Goal: Find specific page/section: Find specific page/section

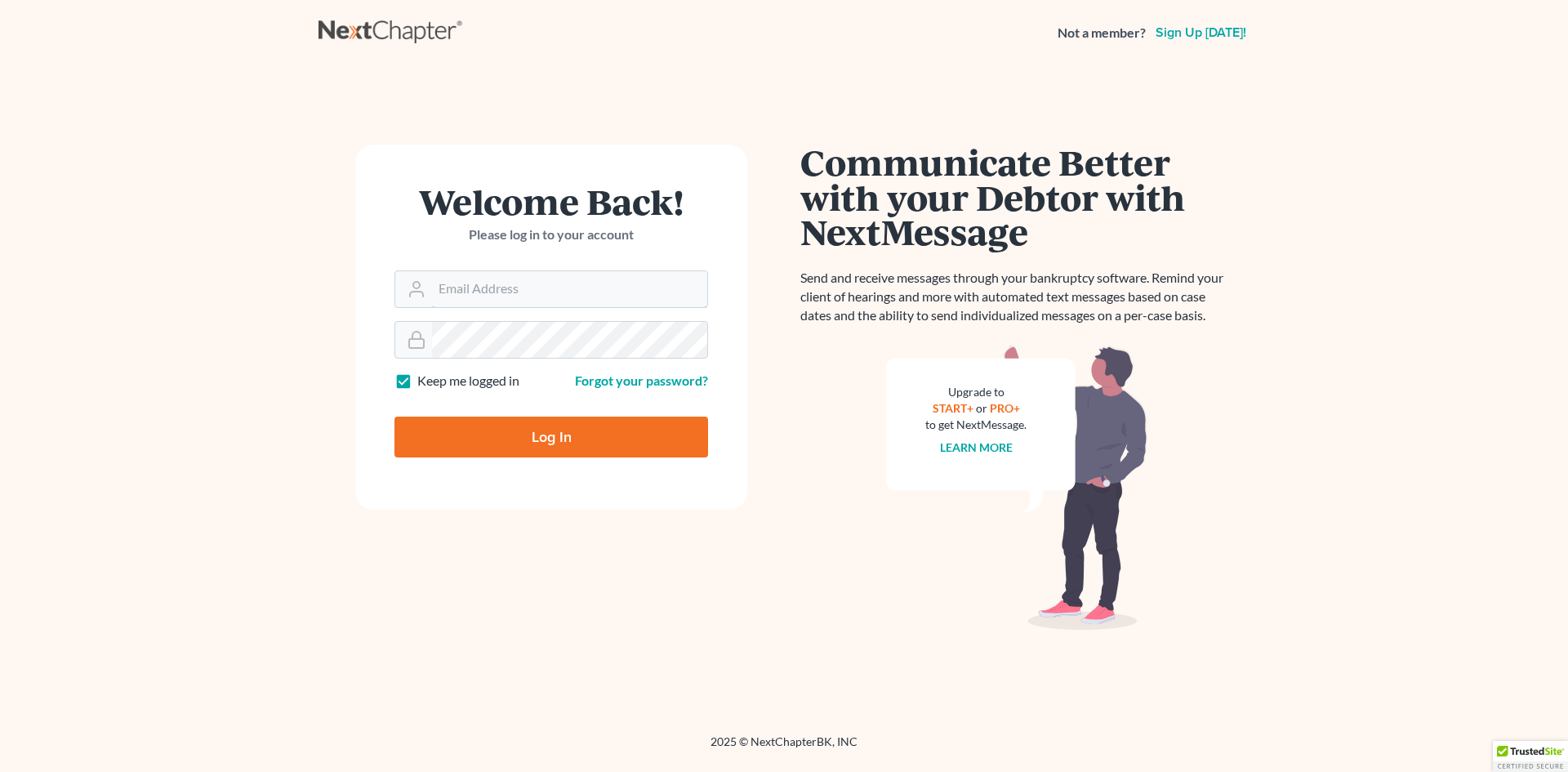
type input "[EMAIL_ADDRESS][DOMAIN_NAME]"
drag, startPoint x: 581, startPoint y: 427, endPoint x: 572, endPoint y: 431, distance: 9.8
click at [580, 427] on input "Log In" at bounding box center [550, 437] width 313 height 41
type input "Thinking..."
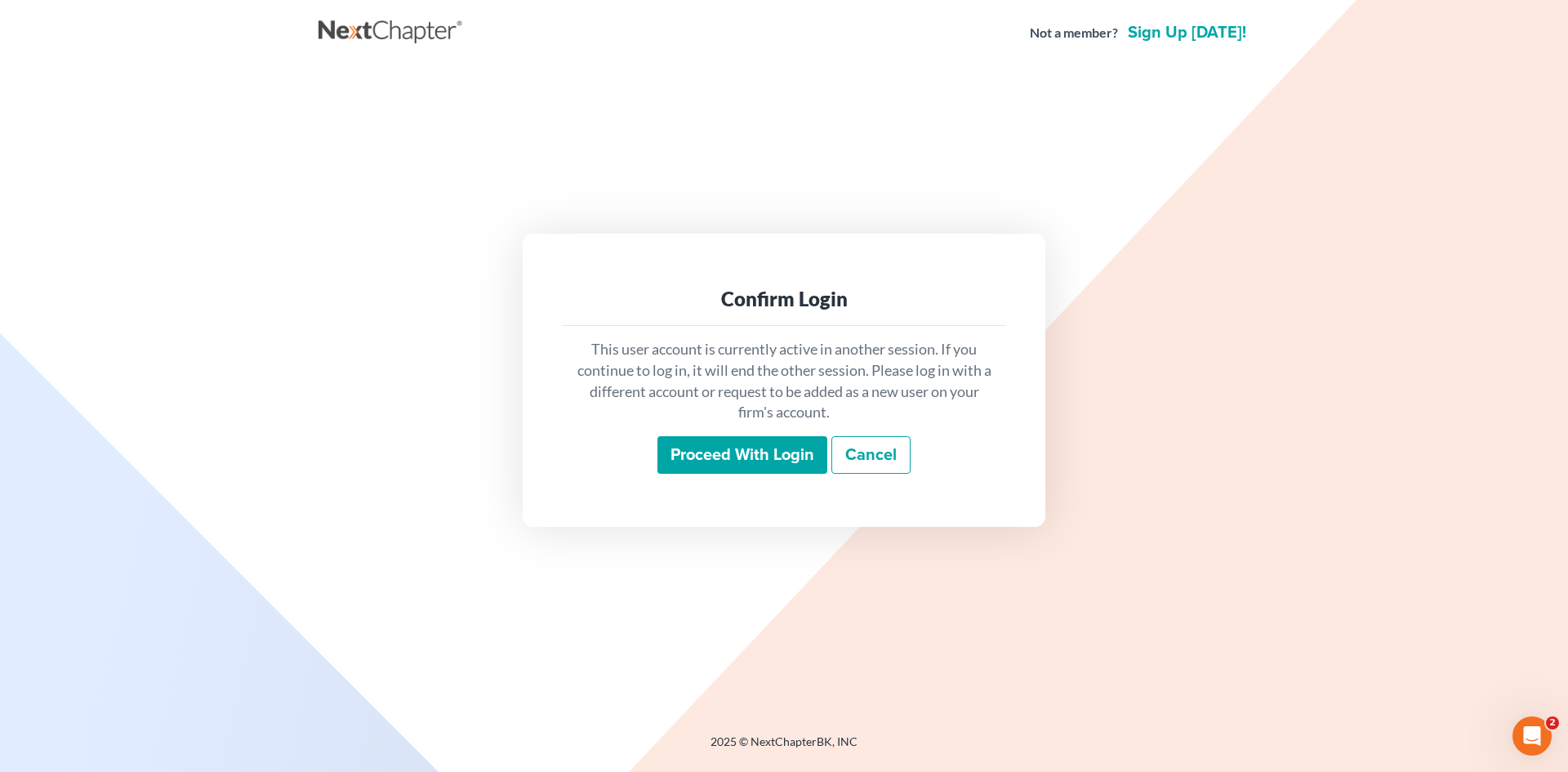
click at [717, 442] on input "Proceed with login" at bounding box center [741, 455] width 170 height 37
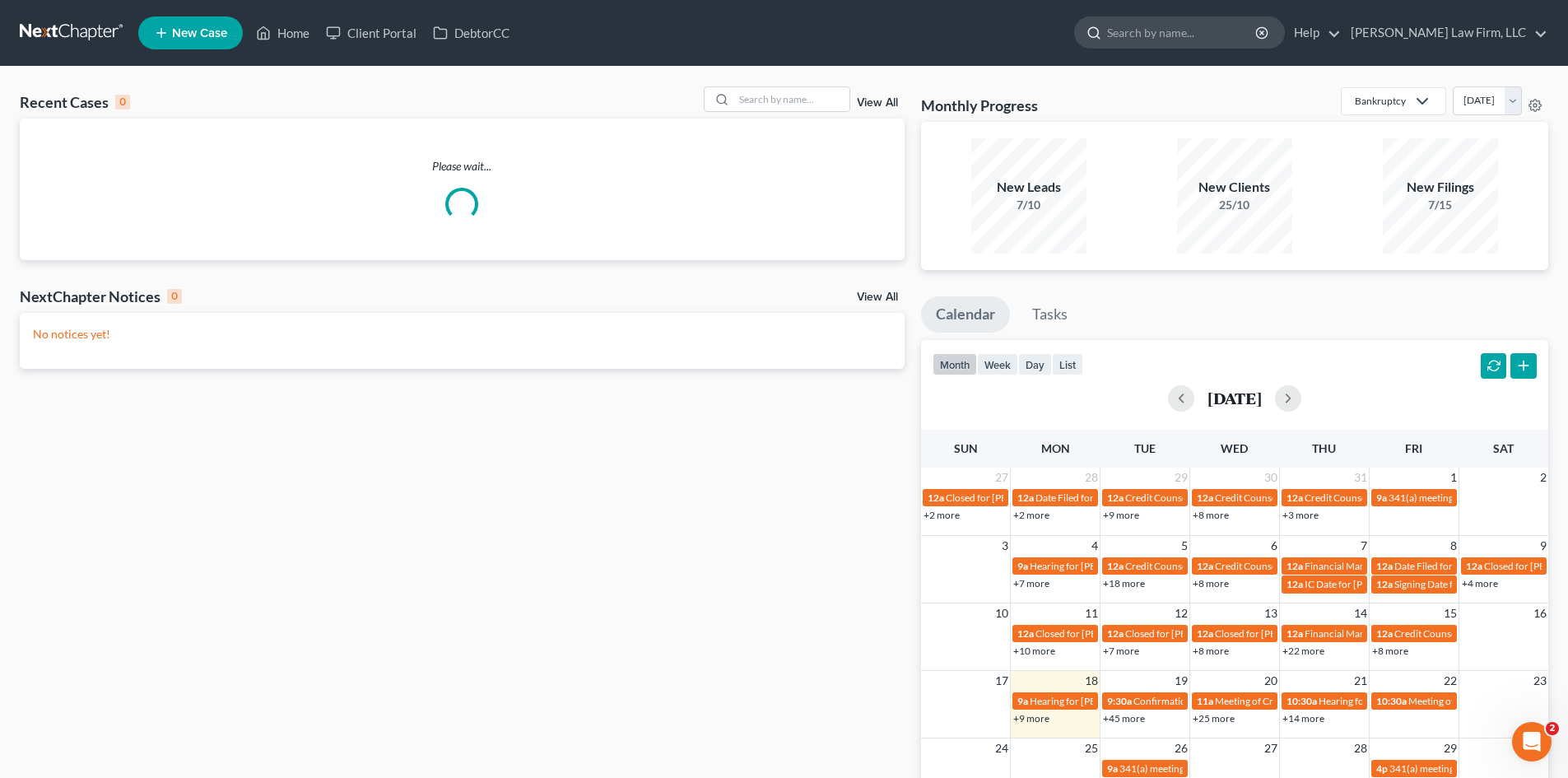
click at [1222, 38] on input "search" at bounding box center [1182, 32] width 150 height 30
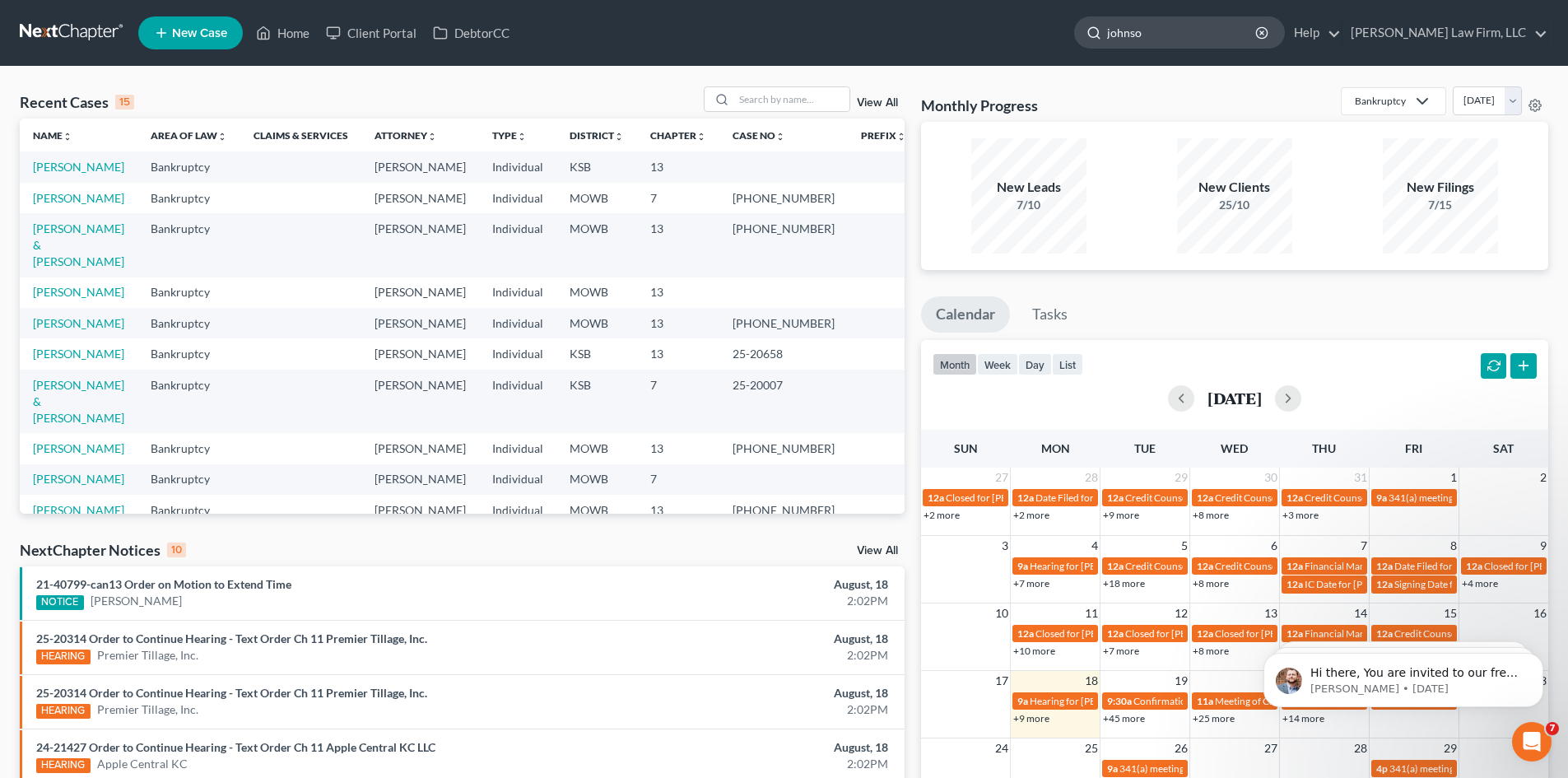
type input "johnson"
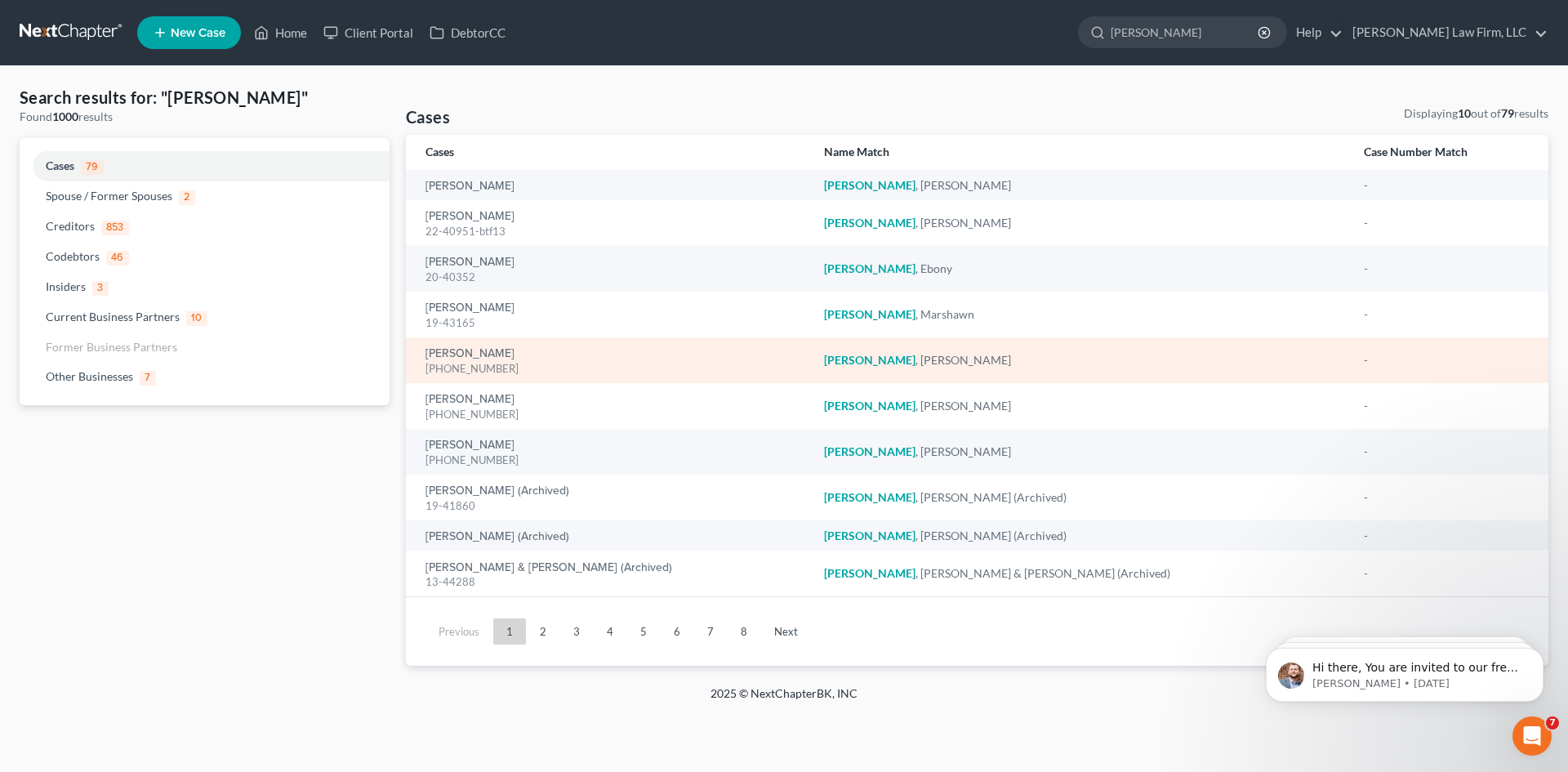
click at [615, 361] on div "24-41250-13" at bounding box center [611, 368] width 372 height 15
click at [646, 356] on div "Johnson, Paul 24-41250-13" at bounding box center [611, 361] width 372 height 32
click at [522, 368] on div "24-41250-13" at bounding box center [611, 368] width 372 height 15
click at [483, 354] on link "Johnson, Paul" at bounding box center [470, 354] width 89 height 12
